Goal: Task Accomplishment & Management: Use online tool/utility

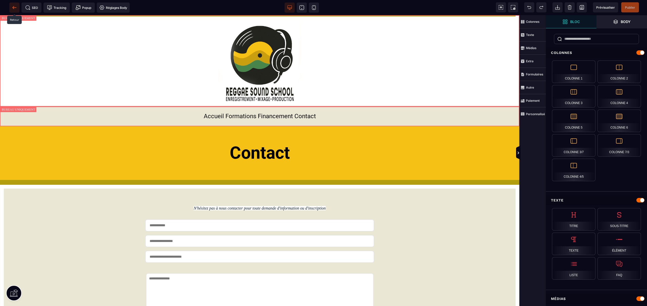
click at [13, 8] on icon at bounding box center [13, 7] width 2 height 3
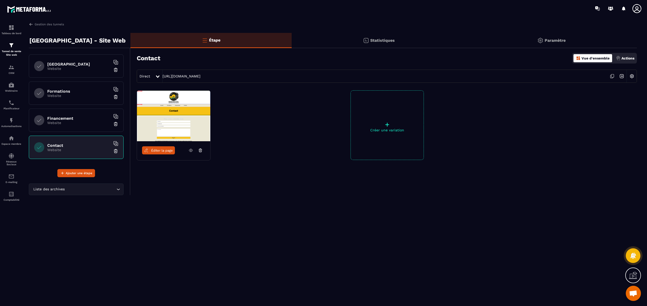
click at [82, 62] on h6 "[GEOGRAPHIC_DATA]" at bounding box center [78, 64] width 63 height 5
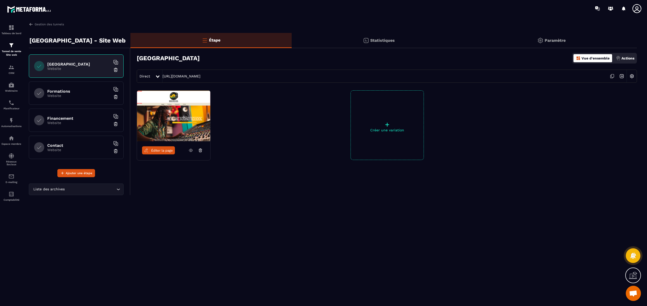
click at [160, 150] on span "Éditer la page" at bounding box center [162, 150] width 22 height 4
